Goal: Task Accomplishment & Management: Complete application form

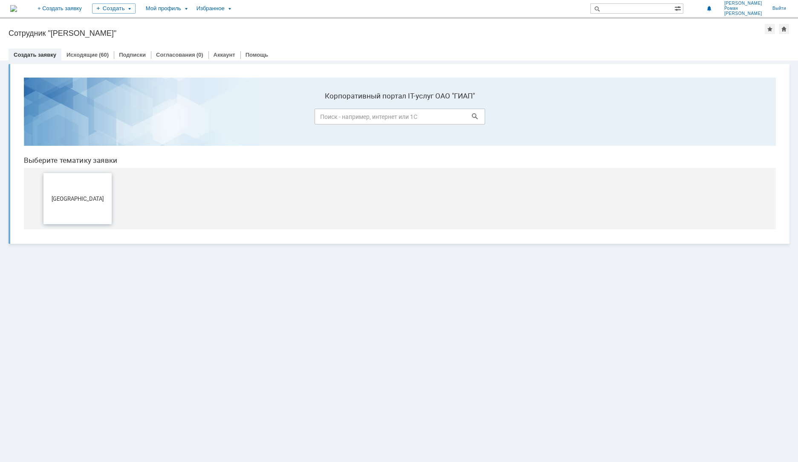
click at [105, 204] on button "[GEOGRAPHIC_DATA]" at bounding box center [77, 198] width 68 height 51
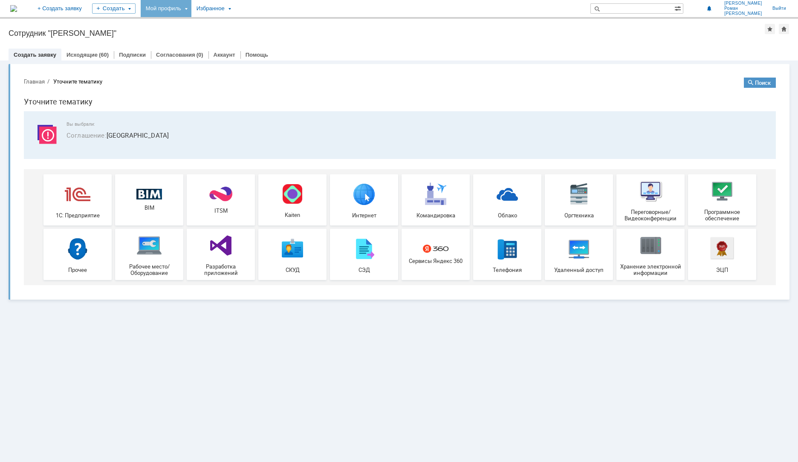
click at [191, 12] on div "Мой профиль" at bounding box center [166, 8] width 51 height 17
click at [246, 36] on link "Мои заявки" at bounding box center [243, 39] width 65 height 10
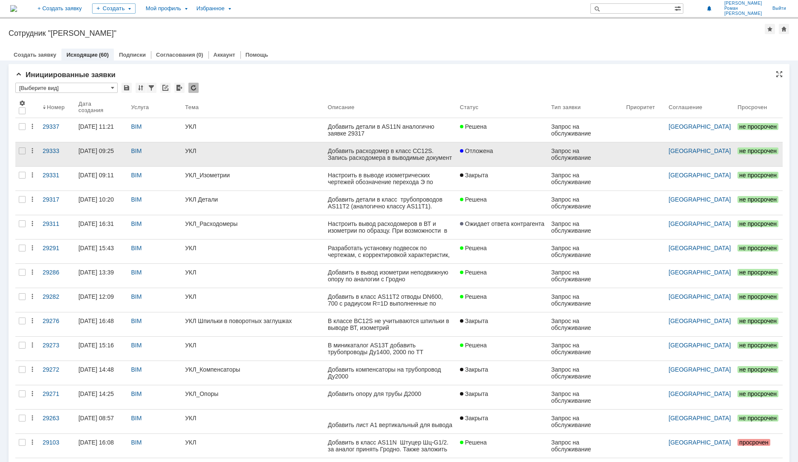
click at [244, 154] on div "УКЛ" at bounding box center [253, 151] width 136 height 7
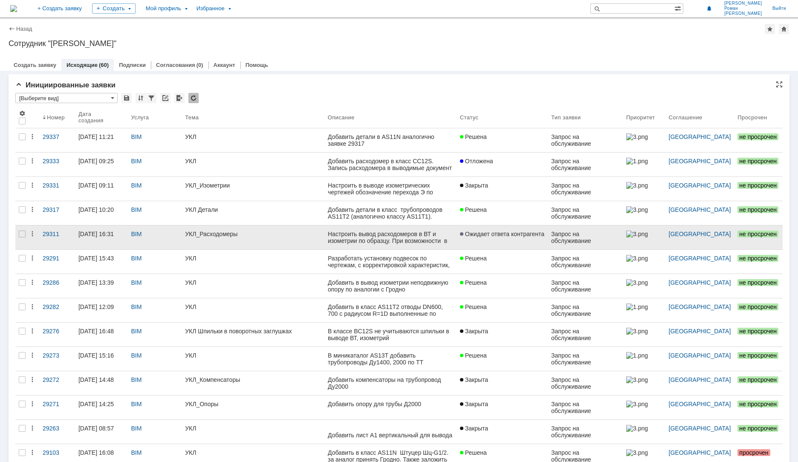
click at [261, 233] on div "УКЛ_Расходомеры" at bounding box center [253, 234] width 136 height 7
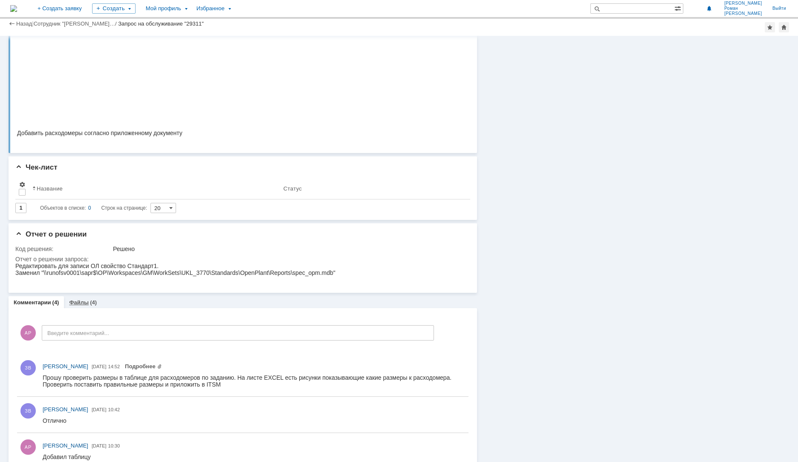
click at [70, 299] on div "Файлы (4)" at bounding box center [83, 302] width 38 height 12
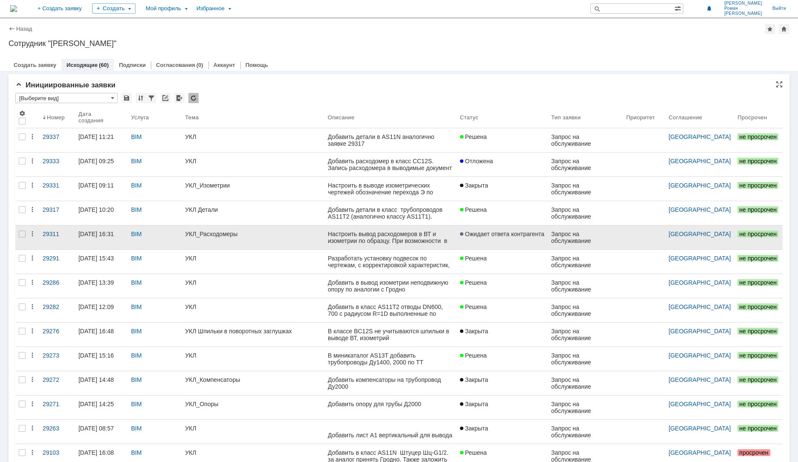
click at [578, 240] on div "Запрос на обслуживание" at bounding box center [585, 238] width 68 height 14
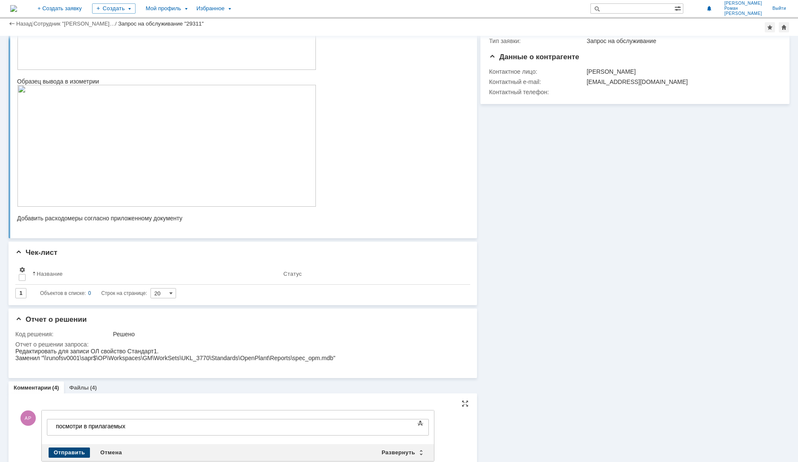
click at [83, 454] on div "Отправить" at bounding box center [69, 453] width 41 height 10
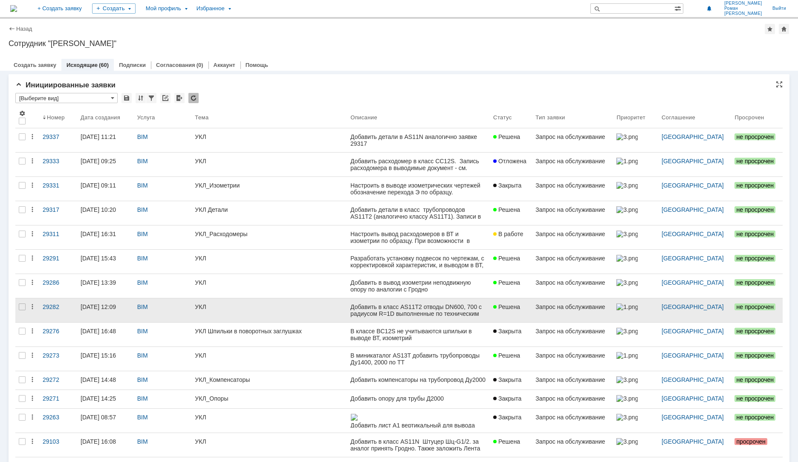
click at [213, 309] on div "УКЛ" at bounding box center [269, 307] width 149 height 7
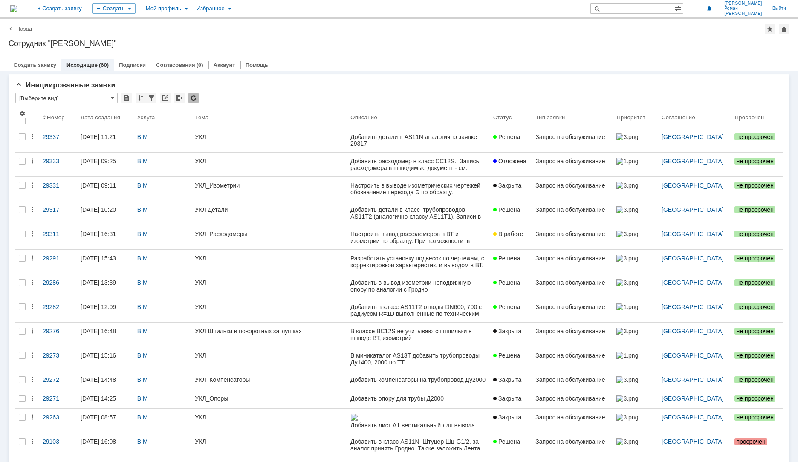
click at [261, 300] on link "УКЛ" at bounding box center [269, 311] width 156 height 24
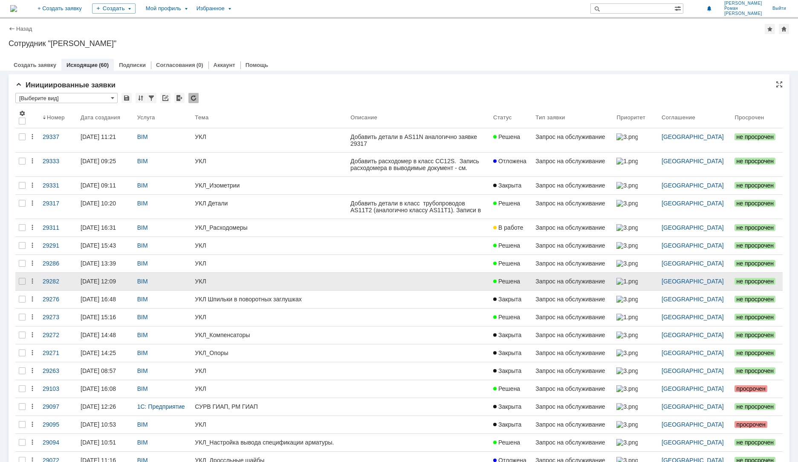
click at [271, 279] on tbody "29337 [DATE] 11:21 BIM УКЛ Решена Запрос на обслуживание [GEOGRAPHIC_DATA] не п…" at bounding box center [399, 316] width 768 height 377
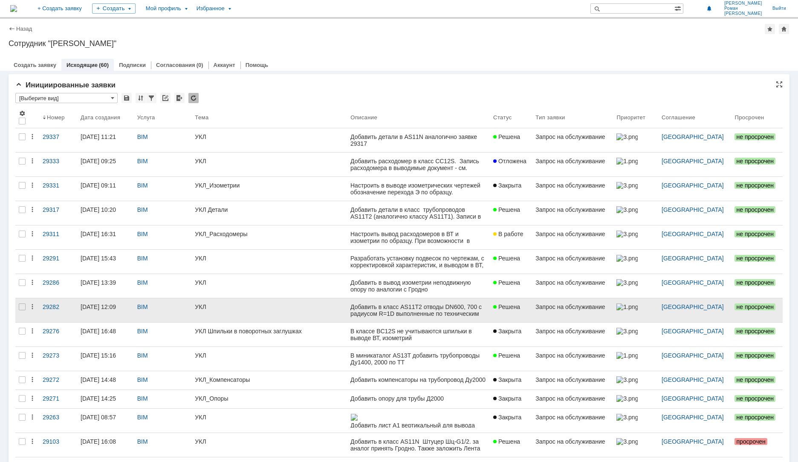
click at [253, 304] on div "УКЛ" at bounding box center [269, 307] width 149 height 7
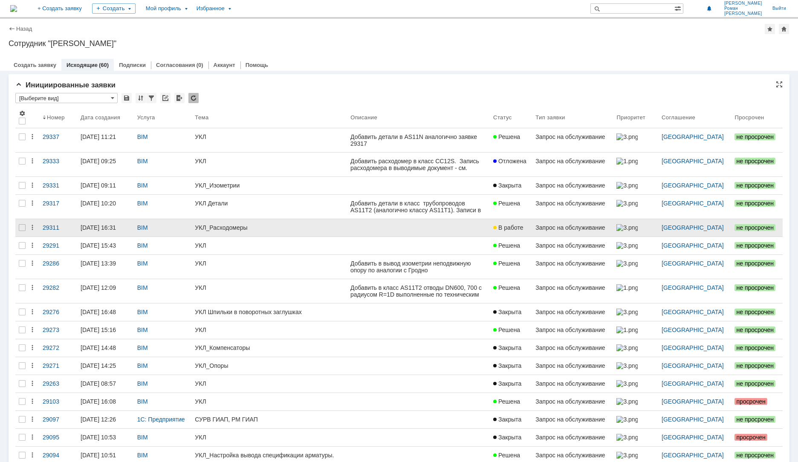
click at [318, 232] on link "УКЛ_Расходомеры" at bounding box center [269, 227] width 156 height 17
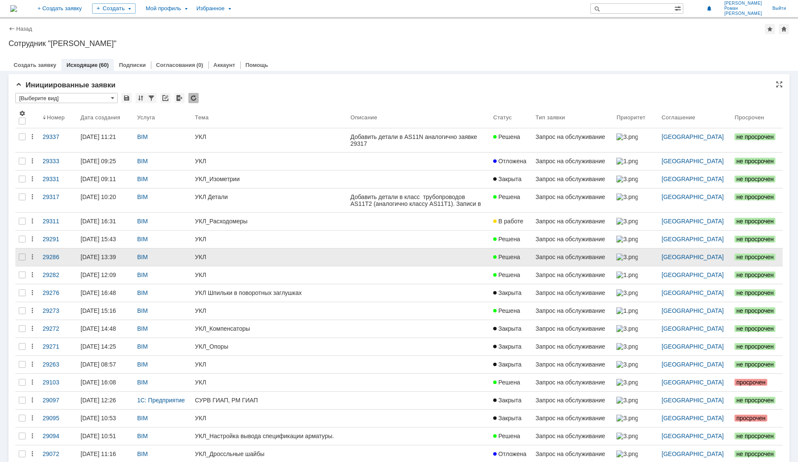
click at [219, 251] on link "УКЛ" at bounding box center [269, 257] width 156 height 17
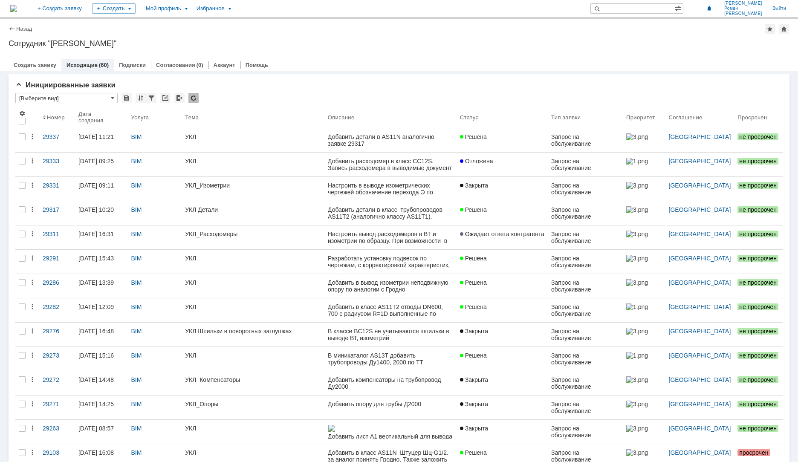
click at [443, 260] on div "Разработать установку подвесок по чертежам, с корректировкой характеристик, и в…" at bounding box center [390, 268] width 125 height 27
click at [404, 261] on div "Разработать установку подвесок по чертежам, с корректировкой характеристик, и в…" at bounding box center [390, 268] width 125 height 27
click at [150, 267] on div "BIM" at bounding box center [155, 262] width 54 height 24
click at [457, 274] on td at bounding box center [391, 262] width 132 height 24
click at [489, 263] on link "Решена" at bounding box center [502, 262] width 91 height 24
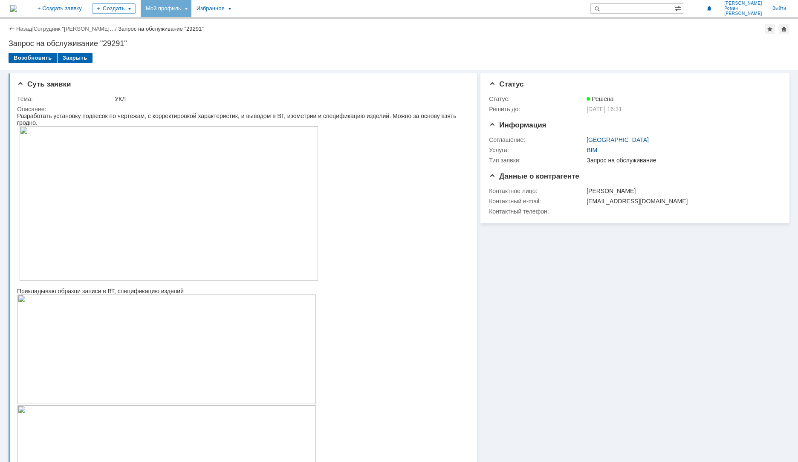
click at [191, 3] on div "Мой профиль" at bounding box center [166, 8] width 51 height 17
click at [17, 12] on img at bounding box center [13, 8] width 7 height 7
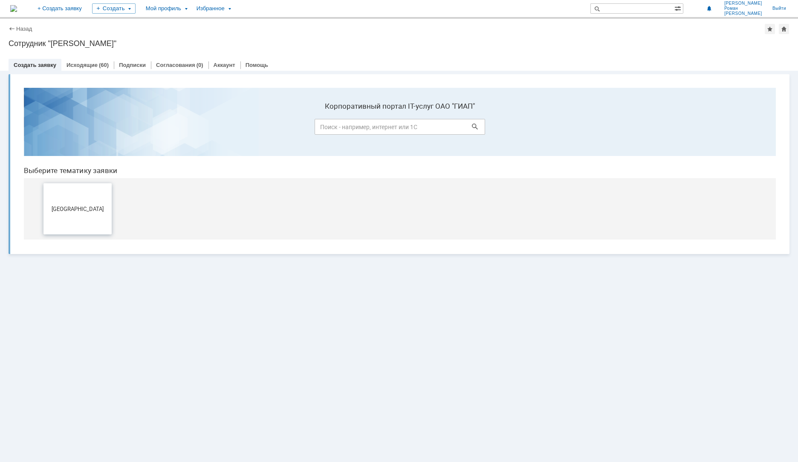
click at [101, 209] on span "[GEOGRAPHIC_DATA]" at bounding box center [77, 209] width 63 height 6
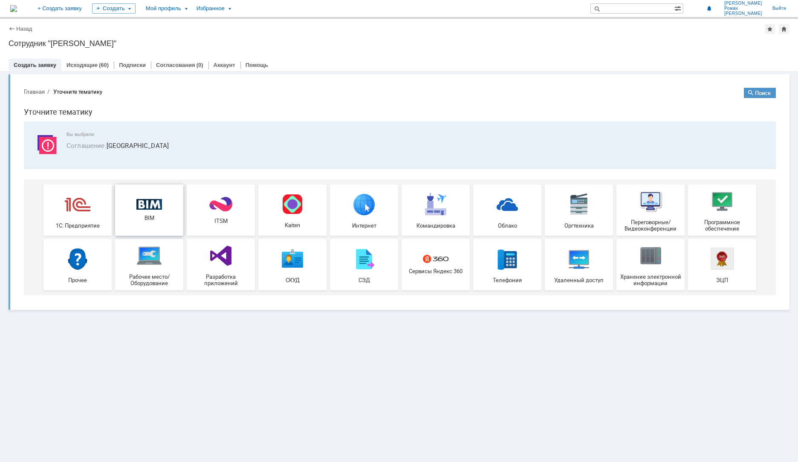
click at [165, 219] on span "BIM" at bounding box center [149, 218] width 63 height 6
click at [160, 206] on img at bounding box center [149, 204] width 26 height 11
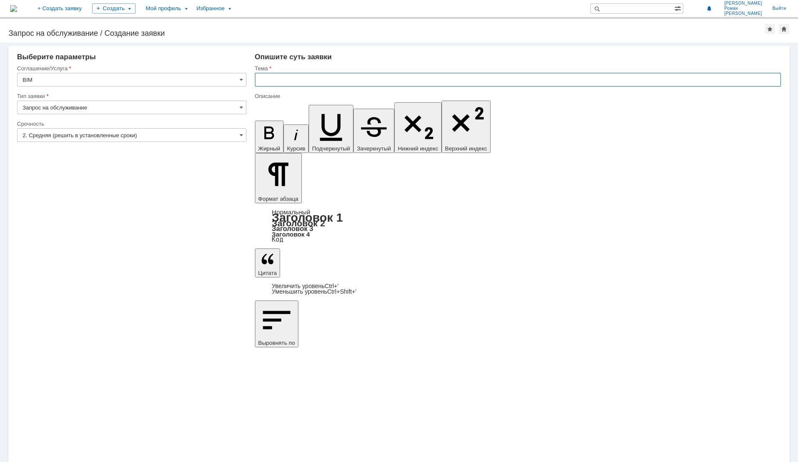
click at [267, 78] on input "text" at bounding box center [518, 80] width 526 height 14
type input "УКЛ"
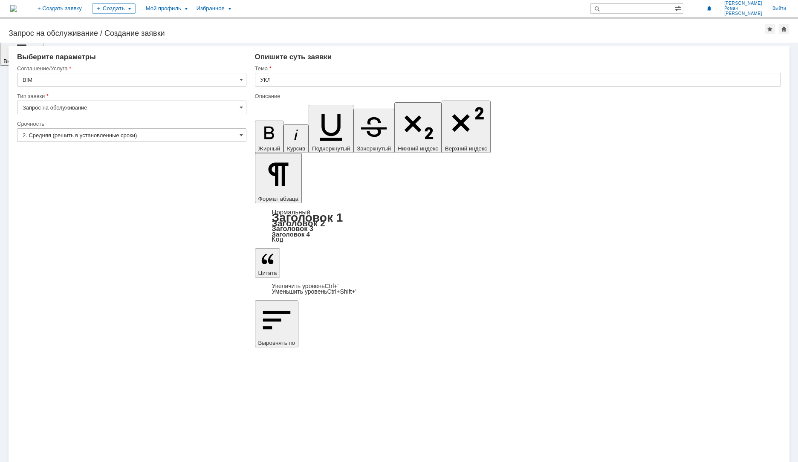
scroll to position [29, 0]
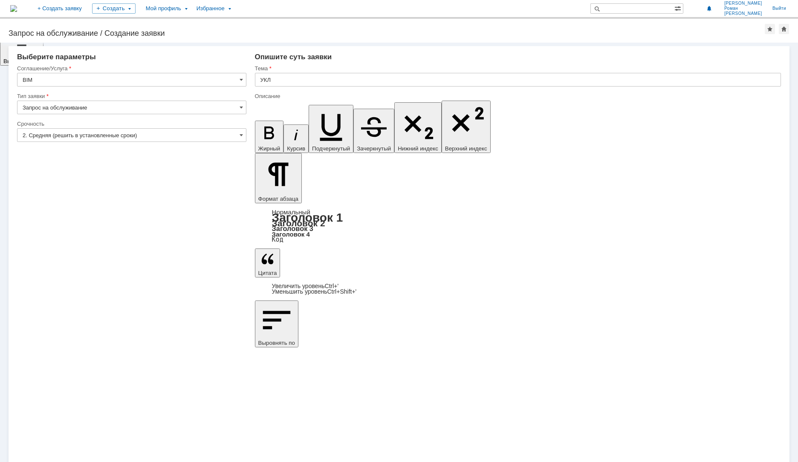
scroll to position [208, 0]
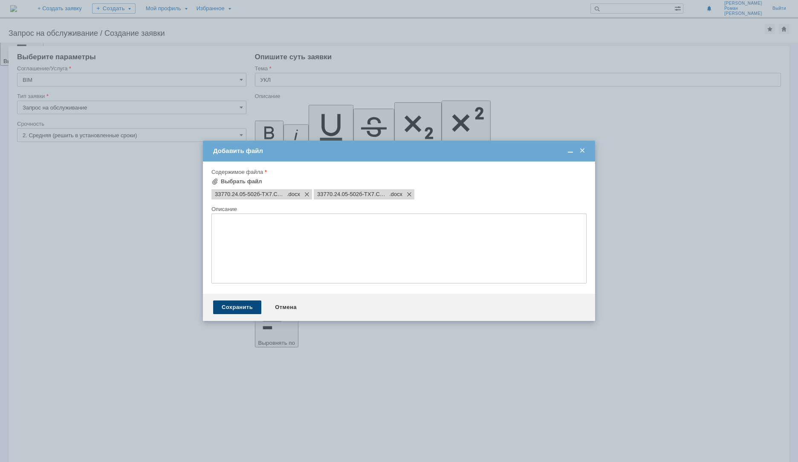
click at [227, 306] on div "Сохранить" at bounding box center [237, 308] width 48 height 14
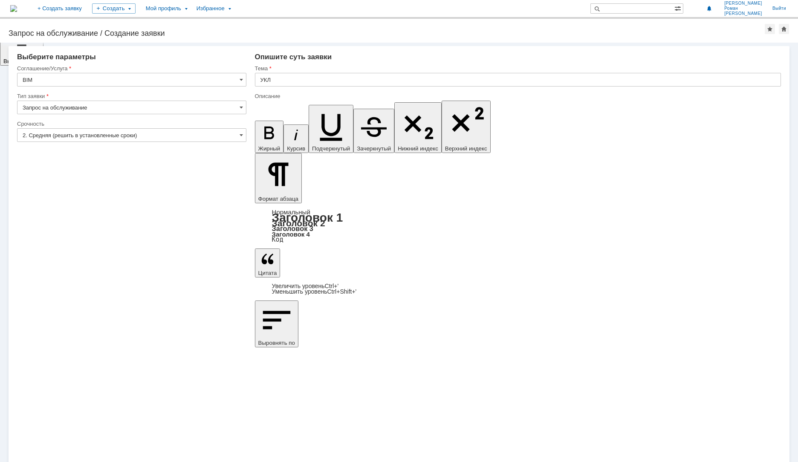
drag, startPoint x: 638, startPoint y: 3106, endPoint x: 636, endPoint y: 3100, distance: 5.9
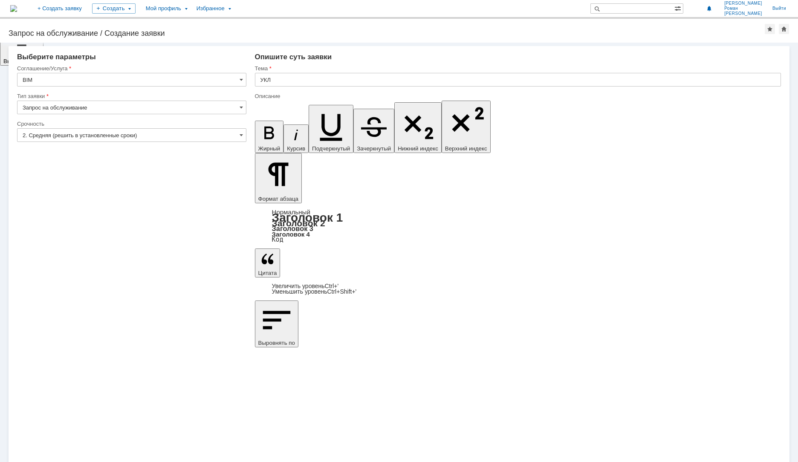
scroll to position [281, 0]
click at [191, 6] on div "Мой профиль" at bounding box center [166, 8] width 51 height 17
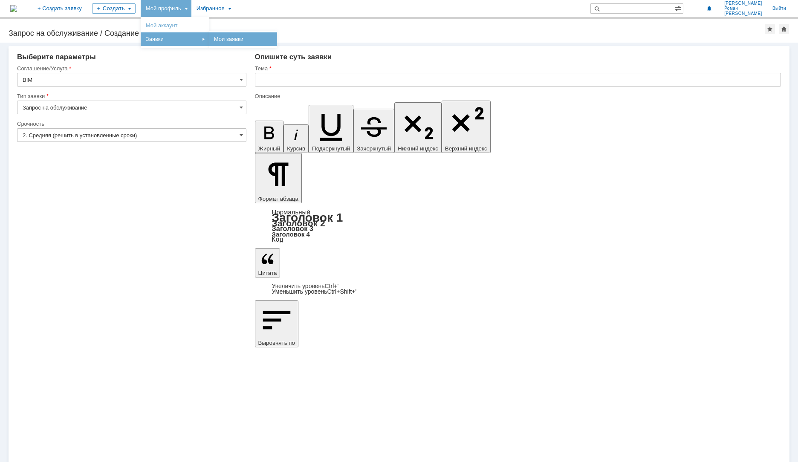
click at [259, 36] on link "Мои заявки" at bounding box center [243, 39] width 65 height 10
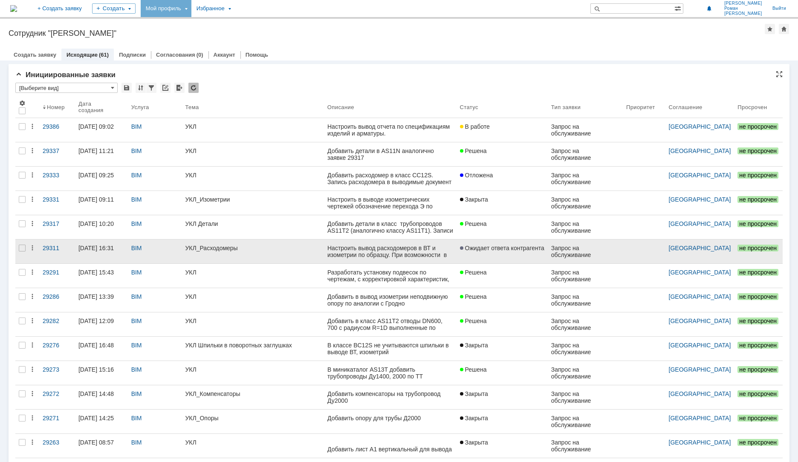
click at [194, 245] on div "УКЛ_Расходомеры" at bounding box center [252, 248] width 135 height 7
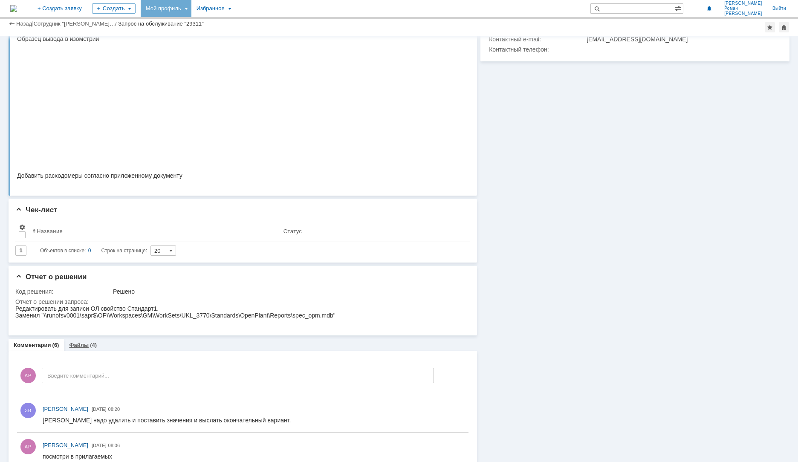
click at [78, 351] on div "Файлы (4)" at bounding box center [83, 345] width 38 height 12
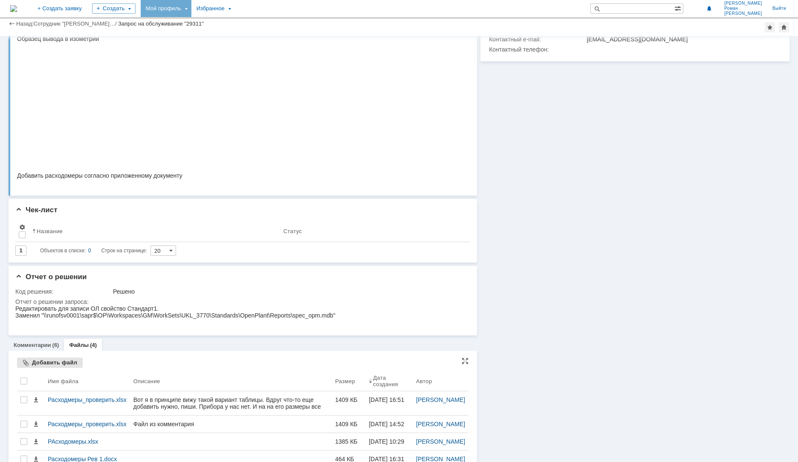
click at [52, 361] on div "Добавить файл" at bounding box center [50, 363] width 66 height 10
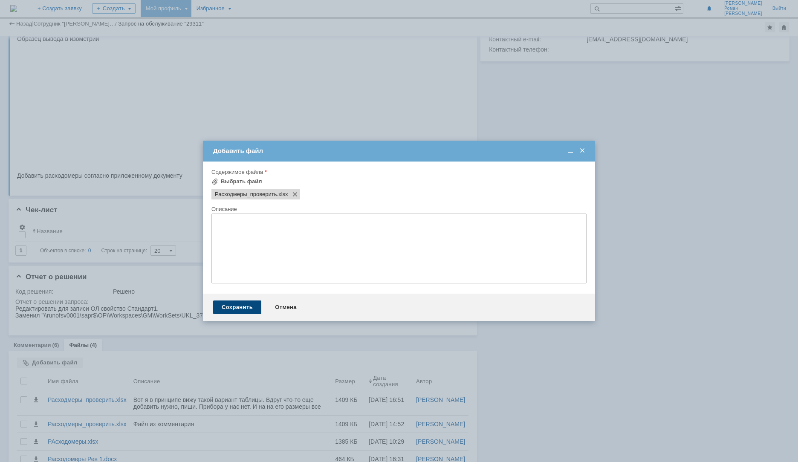
click at [243, 305] on div "Сохранить" at bounding box center [237, 308] width 48 height 14
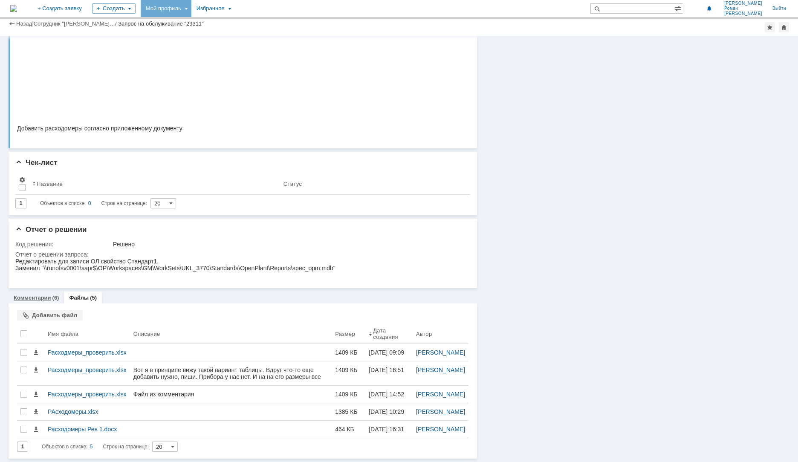
click at [44, 295] on link "Комментарии" at bounding box center [33, 298] width 38 height 6
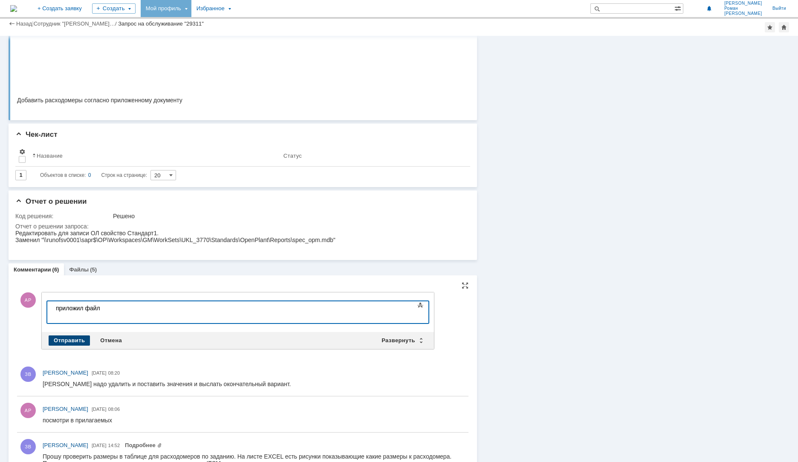
click at [56, 339] on div "Отправить" at bounding box center [69, 341] width 41 height 10
